Goal: Use online tool/utility: Utilize a website feature to perform a specific function

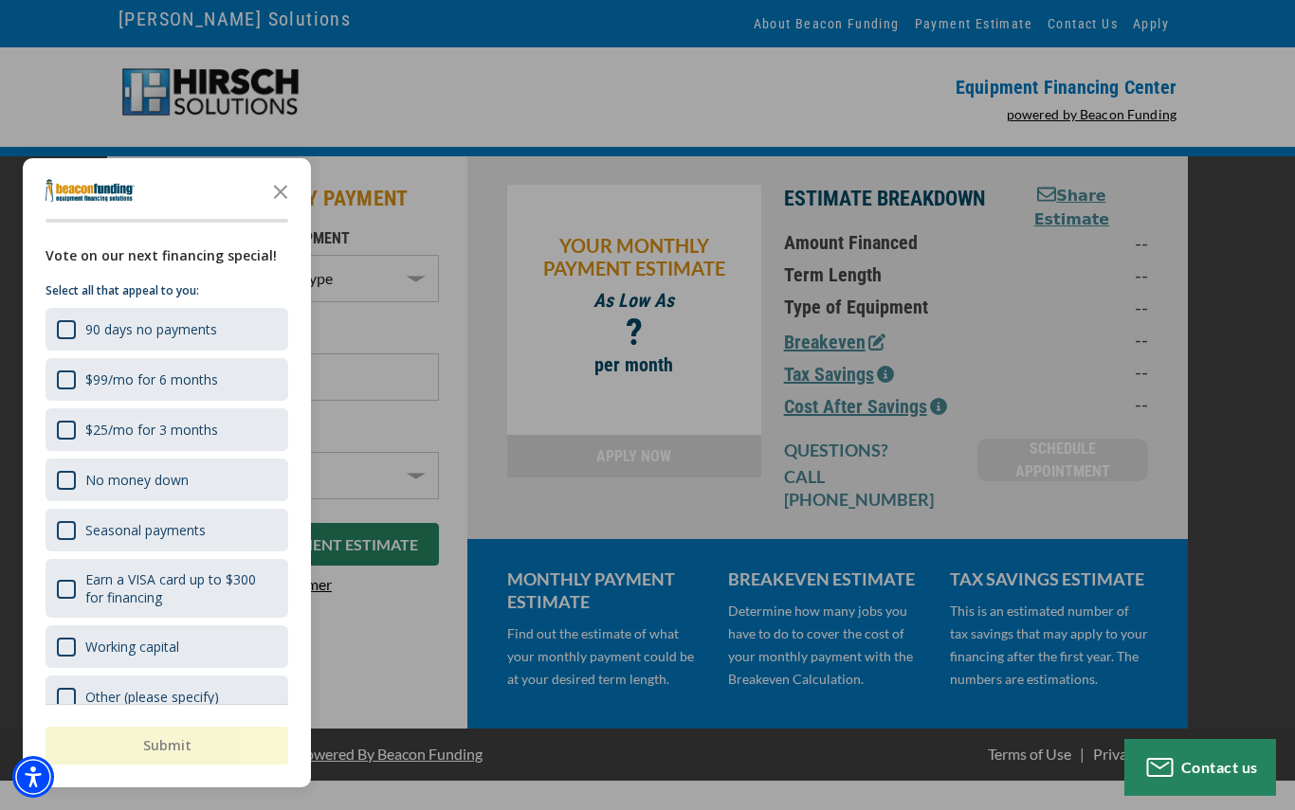
click at [281, 194] on polygon "Close the survey" at bounding box center [281, 192] width 14 height 14
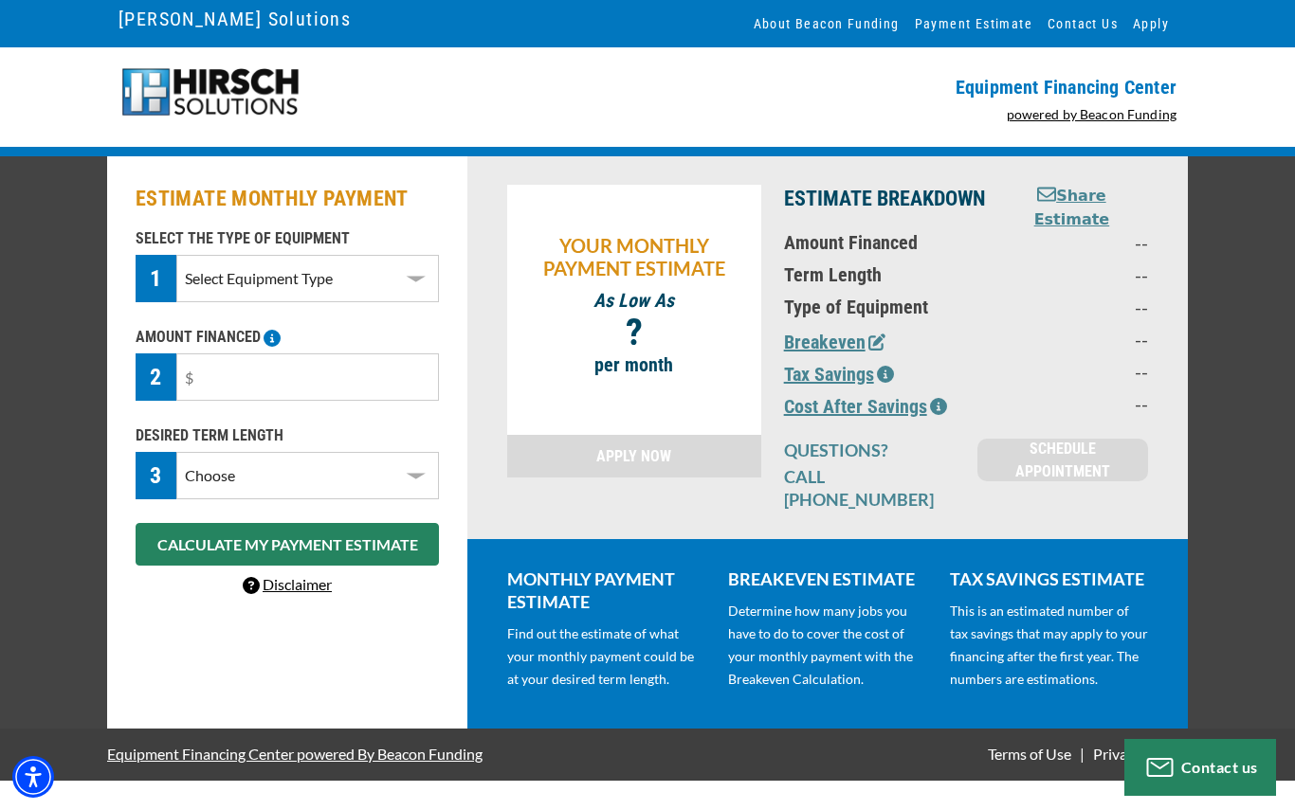
click at [414, 275] on select "Select Equipment Type DTG Printing Embroidery Screen Printing Software and Auto…" at bounding box center [307, 278] width 263 height 47
select select "1"
click at [365, 362] on input "text" at bounding box center [307, 377] width 263 height 47
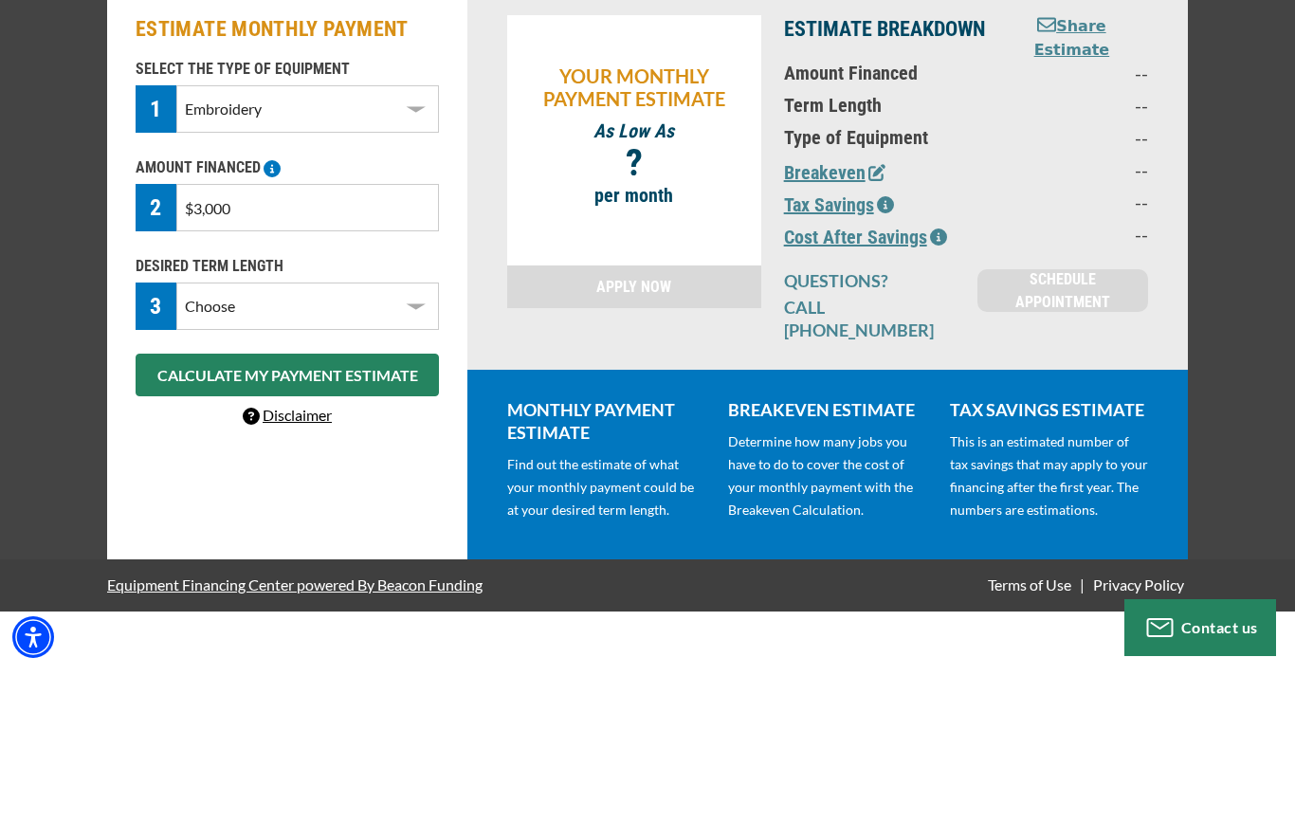
type input "$30,000"
click at [421, 452] on select "Choose 36 Months 48 Months 60 Months" at bounding box center [307, 475] width 263 height 47
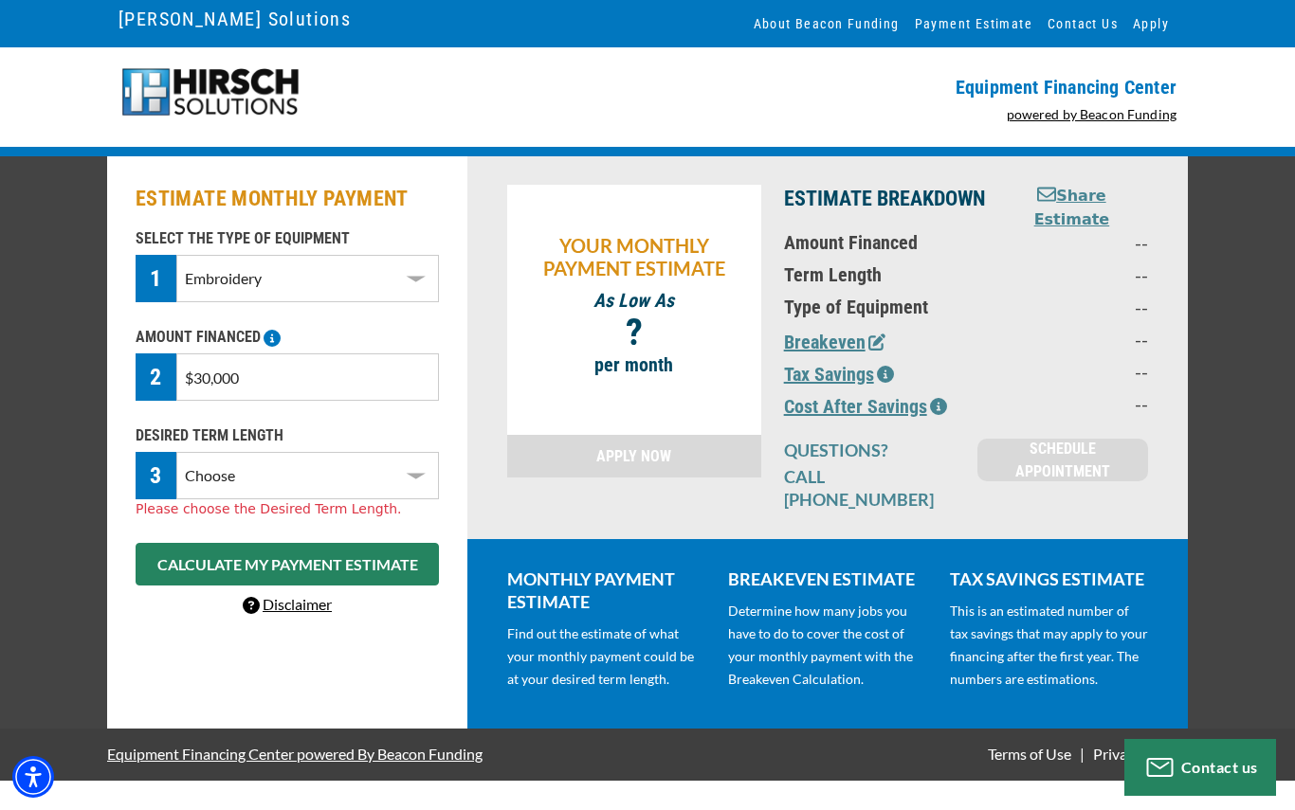
select select "60"
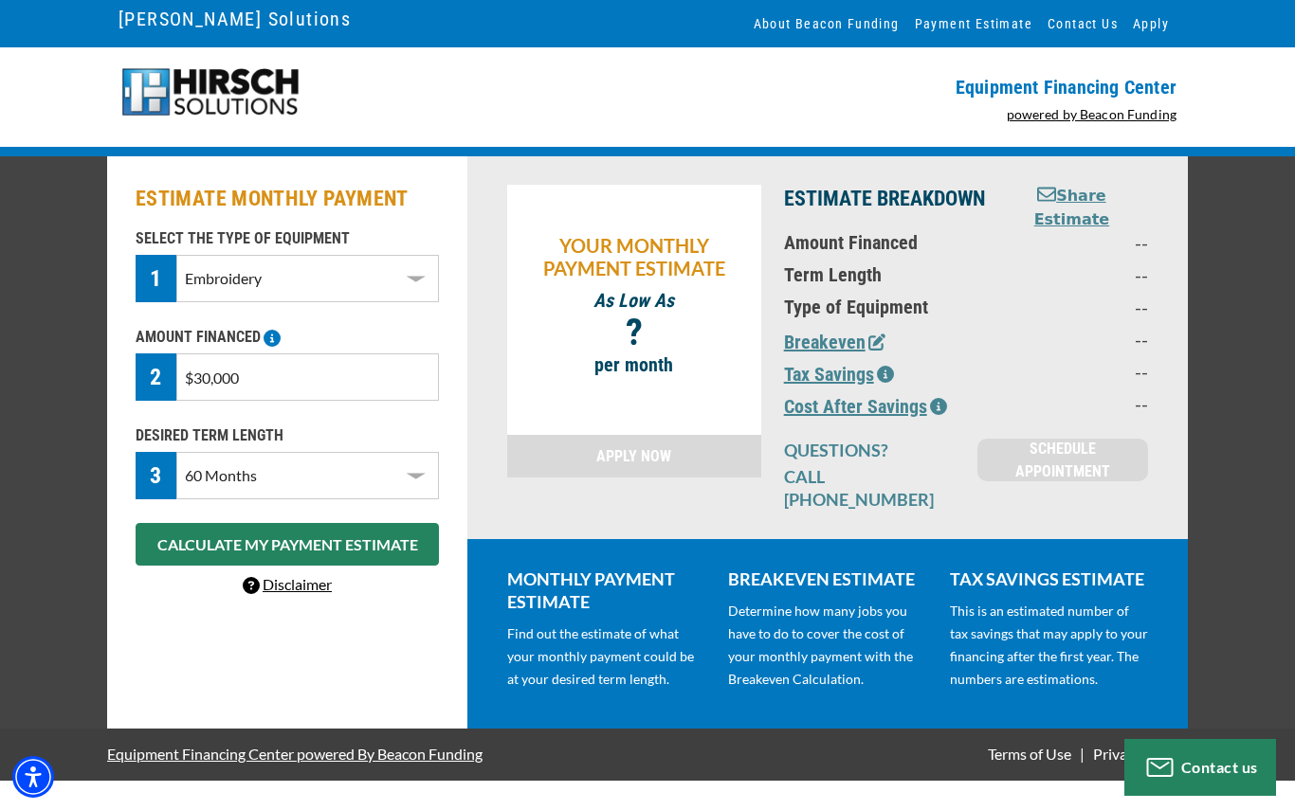
click at [358, 551] on button "CALCULATE MY PAYMENT ESTIMATE" at bounding box center [287, 544] width 303 height 43
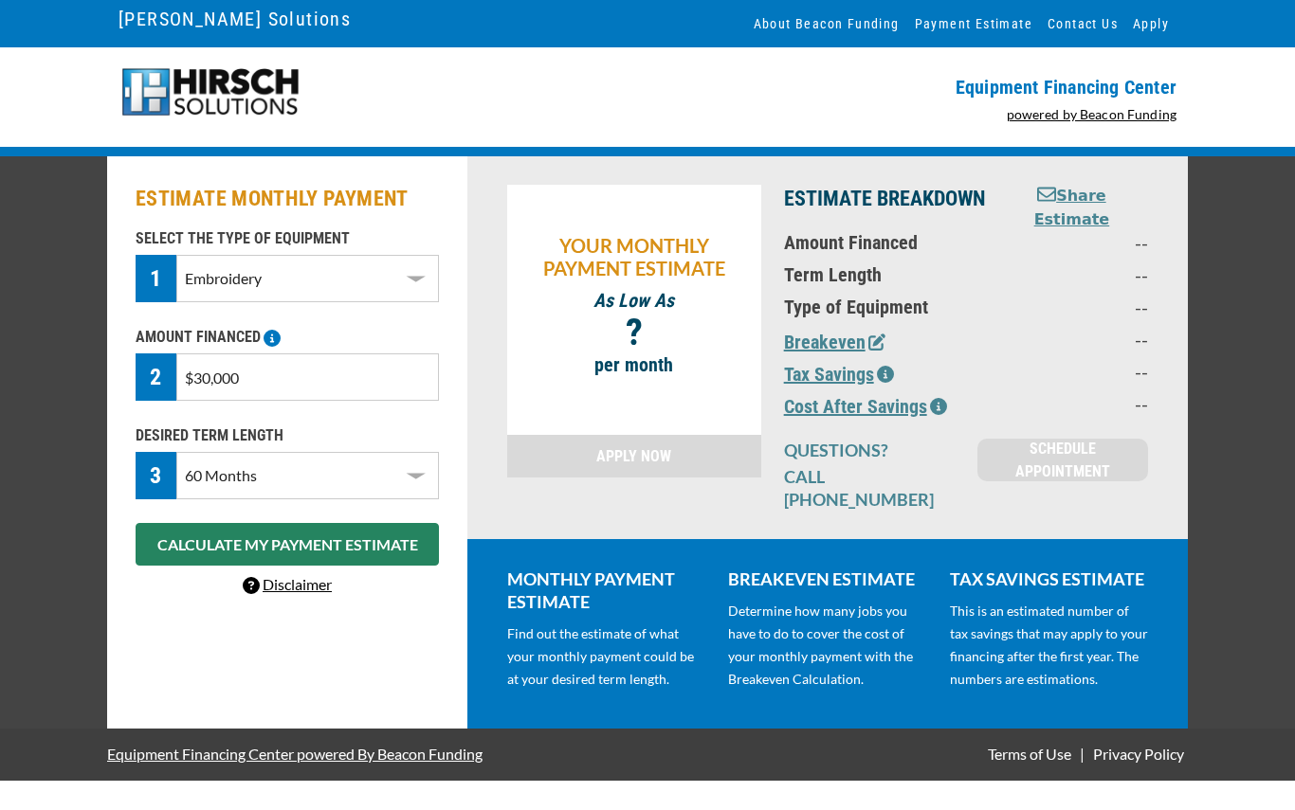
select select "1"
select select "60"
